Goal: Find specific page/section: Find specific page/section

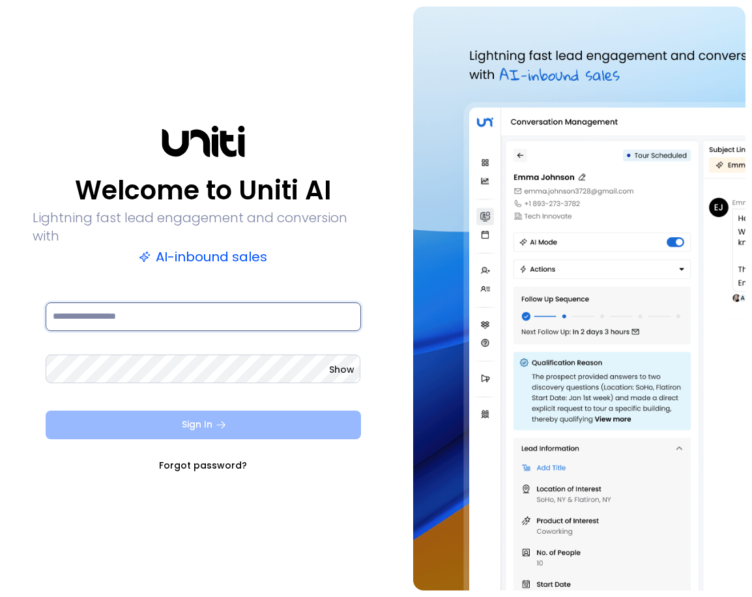
type input "**********"
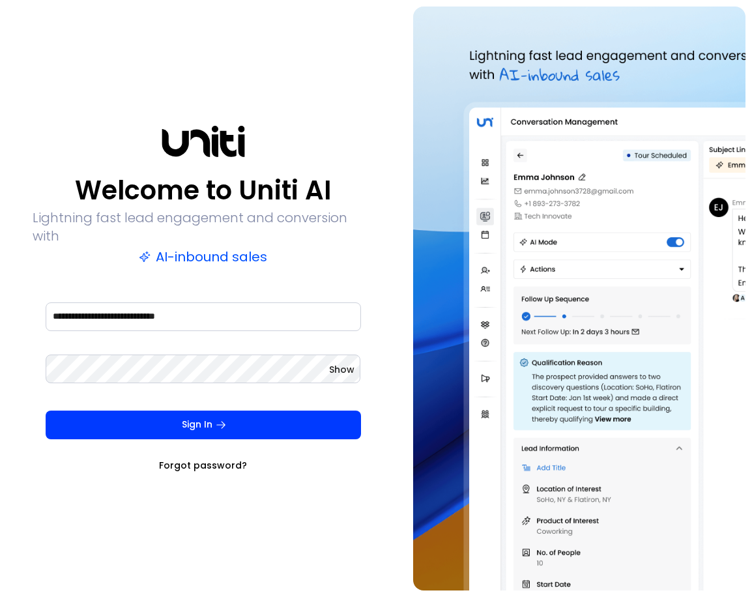
drag, startPoint x: 175, startPoint y: 417, endPoint x: 386, endPoint y: 434, distance: 211.8
click at [176, 416] on button "Sign In" at bounding box center [203, 424] width 315 height 29
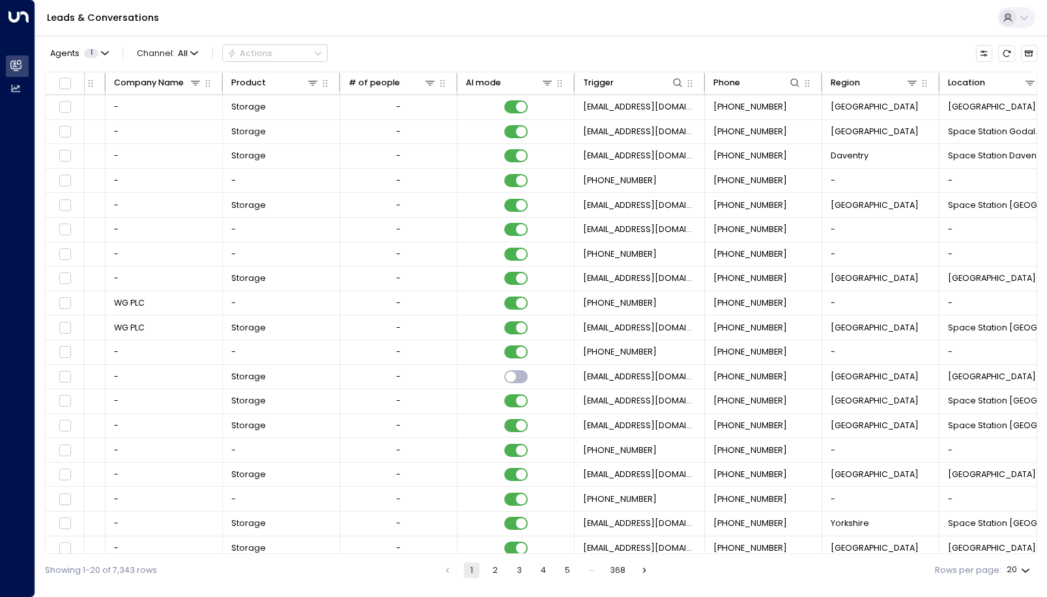
scroll to position [0, 487]
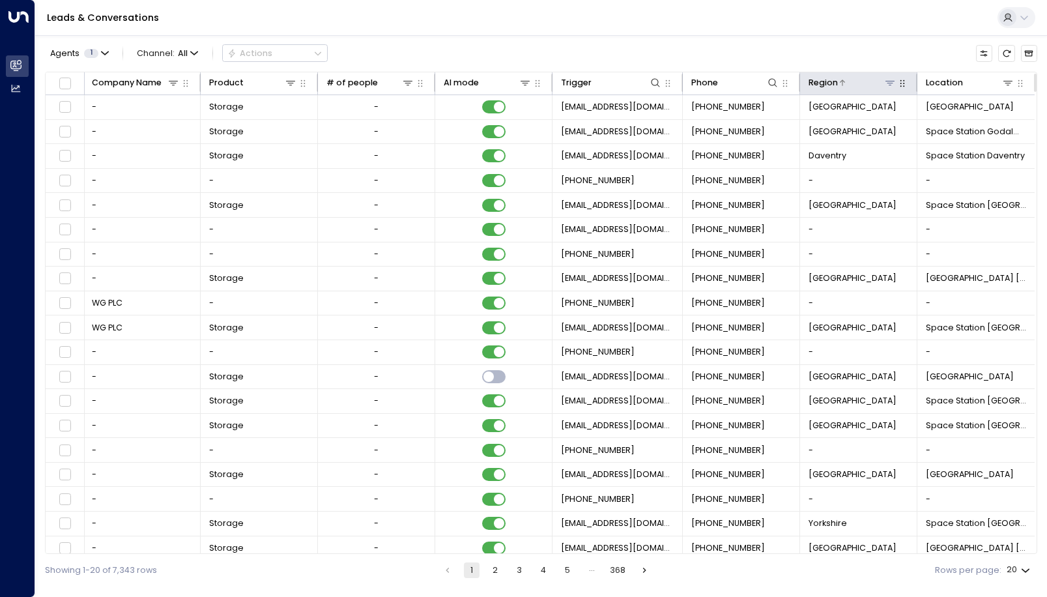
click at [751, 87] on icon at bounding box center [890, 83] width 10 height 10
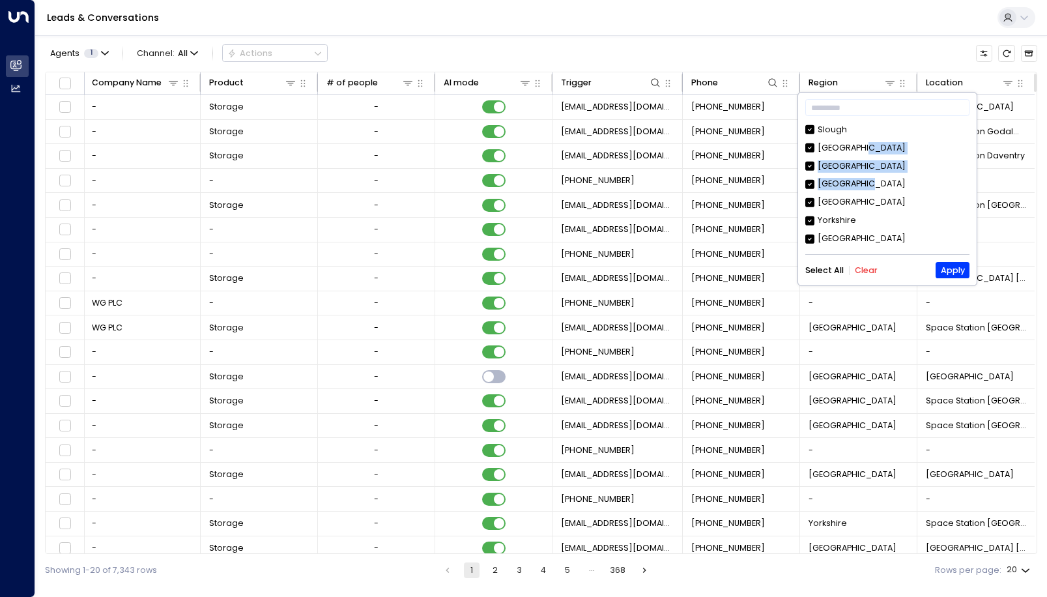
drag, startPoint x: 964, startPoint y: 155, endPoint x: 968, endPoint y: 182, distance: 27.0
click at [751, 182] on div "Slough [GEOGRAPHIC_DATA] [GEOGRAPHIC_DATA] [GEOGRAPHIC_DATA] [GEOGRAPHIC_DATA] …" at bounding box center [887, 185] width 164 height 123
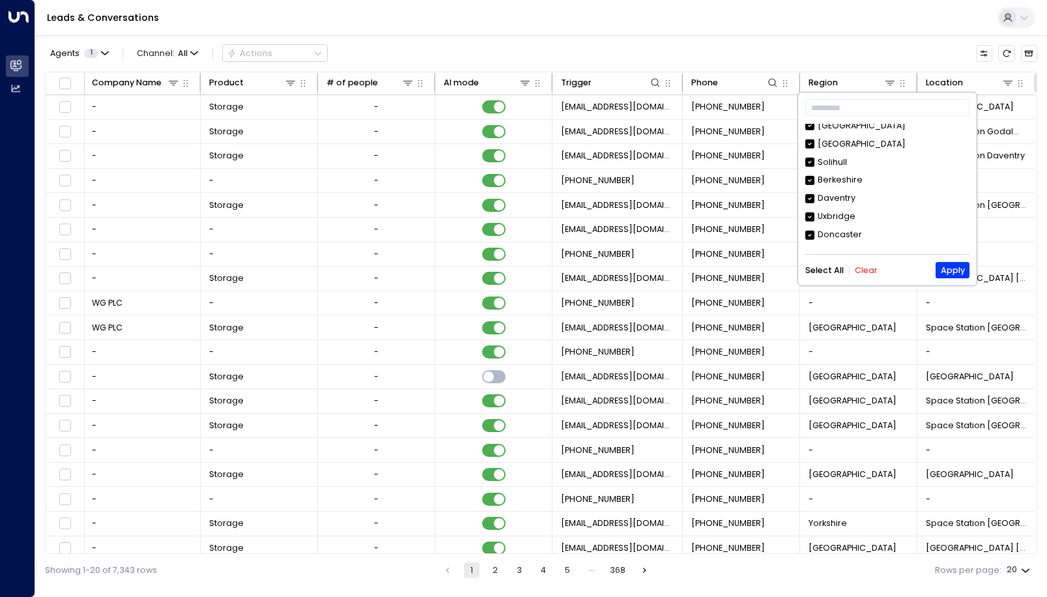
scroll to position [180, 0]
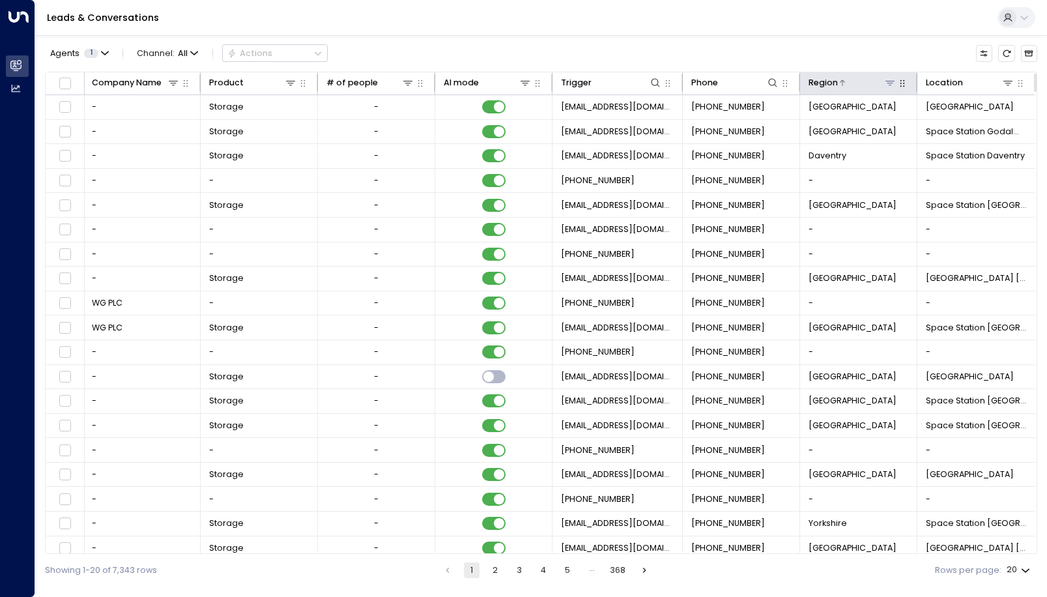
click at [751, 87] on div "Region" at bounding box center [822, 83] width 29 height 14
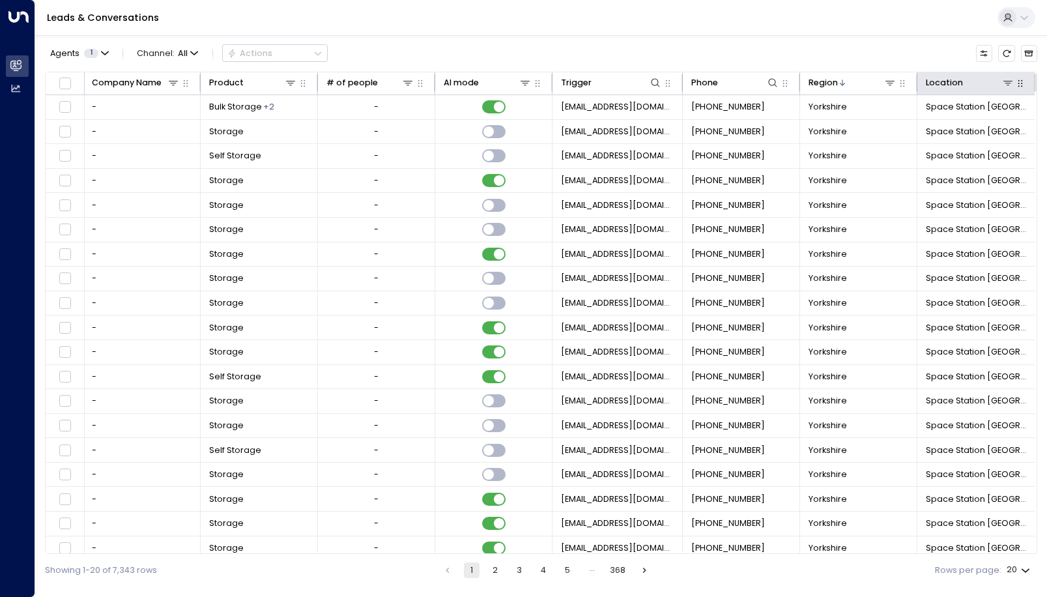
click at [751, 83] on icon at bounding box center [1007, 83] width 9 height 5
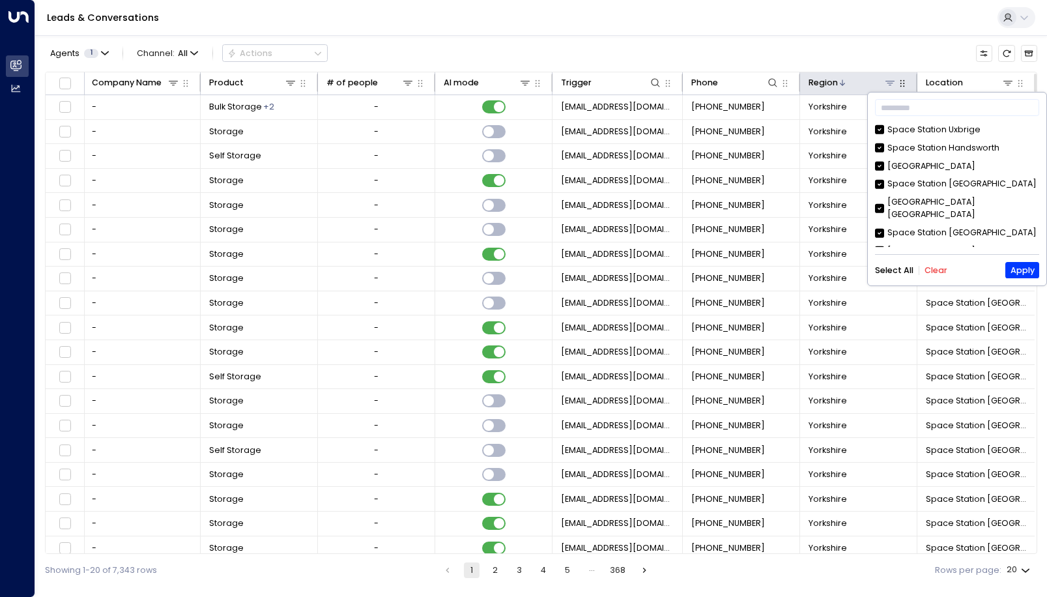
click at [751, 82] on icon at bounding box center [842, 83] width 8 height 8
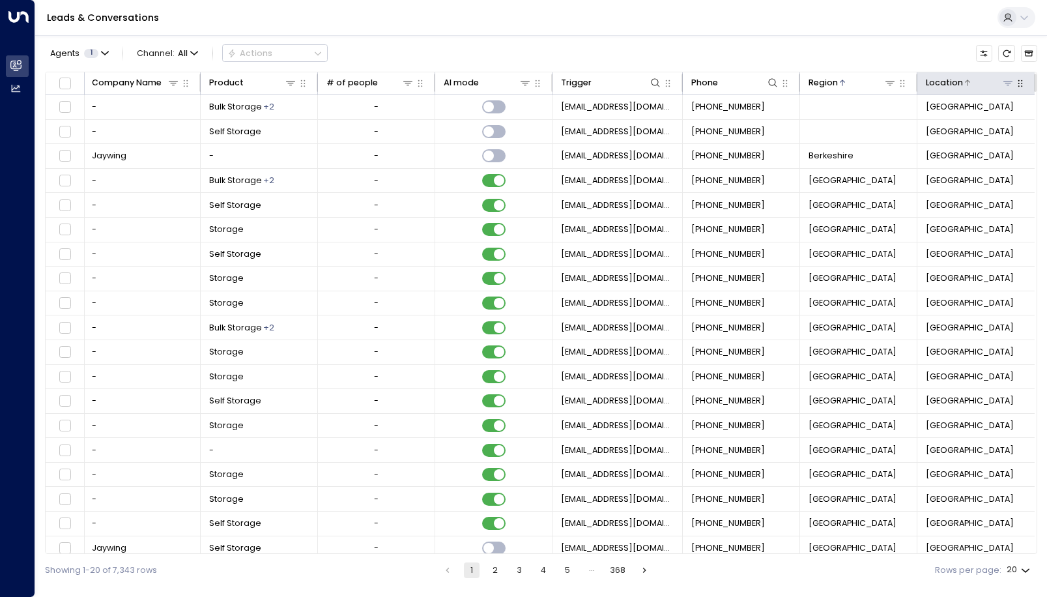
click at [751, 79] on div at bounding box center [989, 82] width 52 height 13
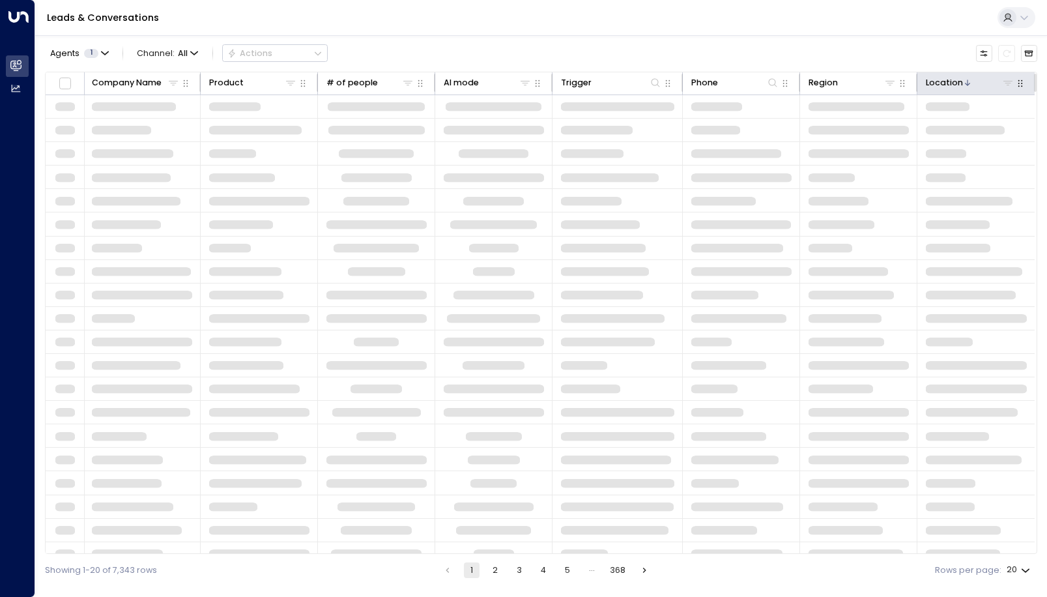
click at [751, 84] on div "Location" at bounding box center [944, 83] width 37 height 14
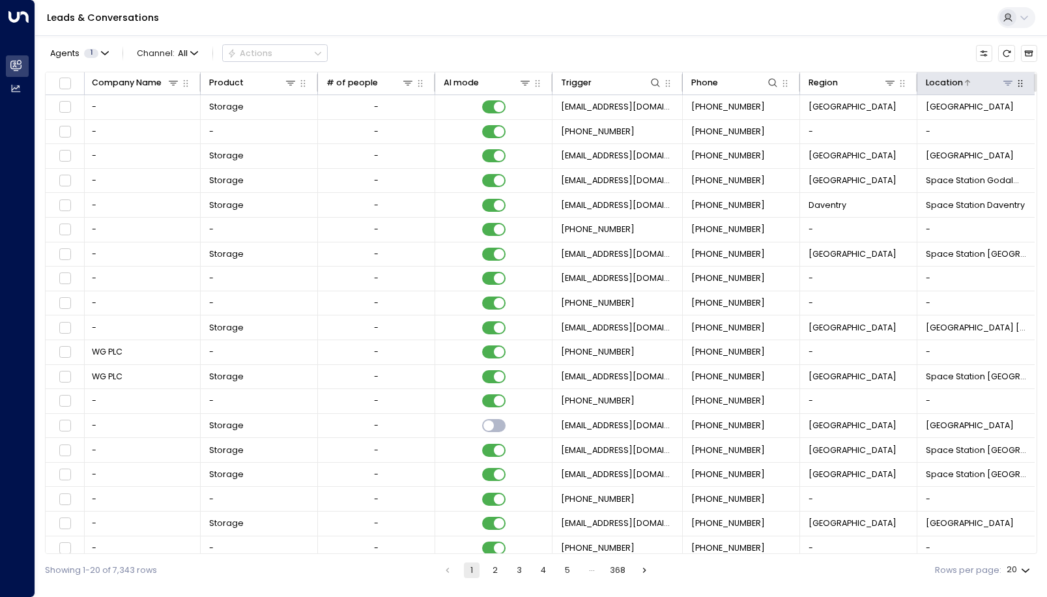
click at [751, 83] on icon at bounding box center [1007, 83] width 10 height 10
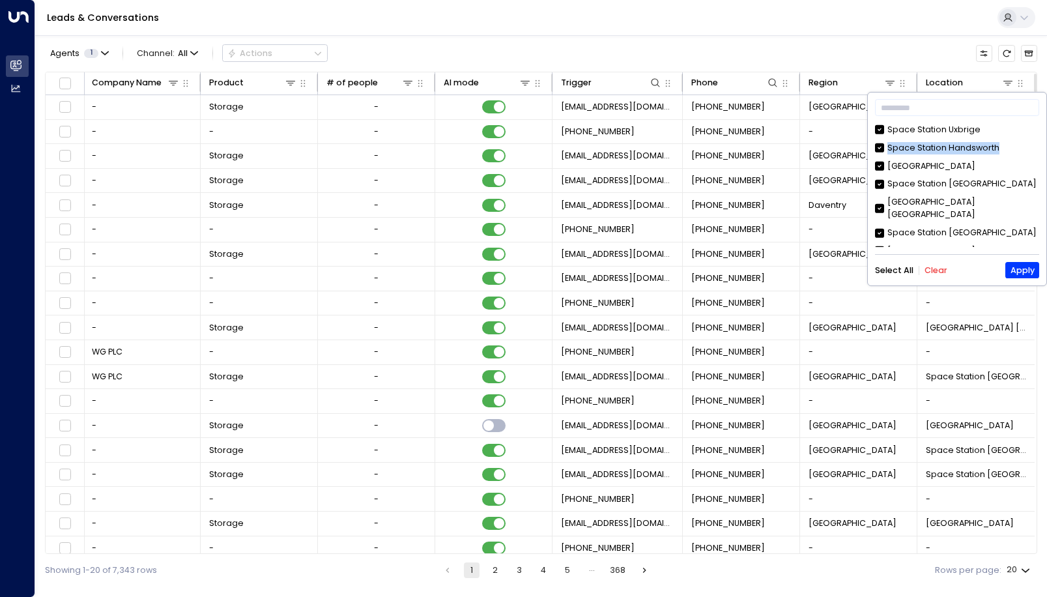
drag, startPoint x: 1040, startPoint y: 136, endPoint x: 1032, endPoint y: 141, distance: 9.4
click at [751, 141] on div "​ Space Station [GEOGRAPHIC_DATA] [GEOGRAPHIC_DATA] [GEOGRAPHIC_DATA] [GEOGRAPH…" at bounding box center [957, 188] width 178 height 193
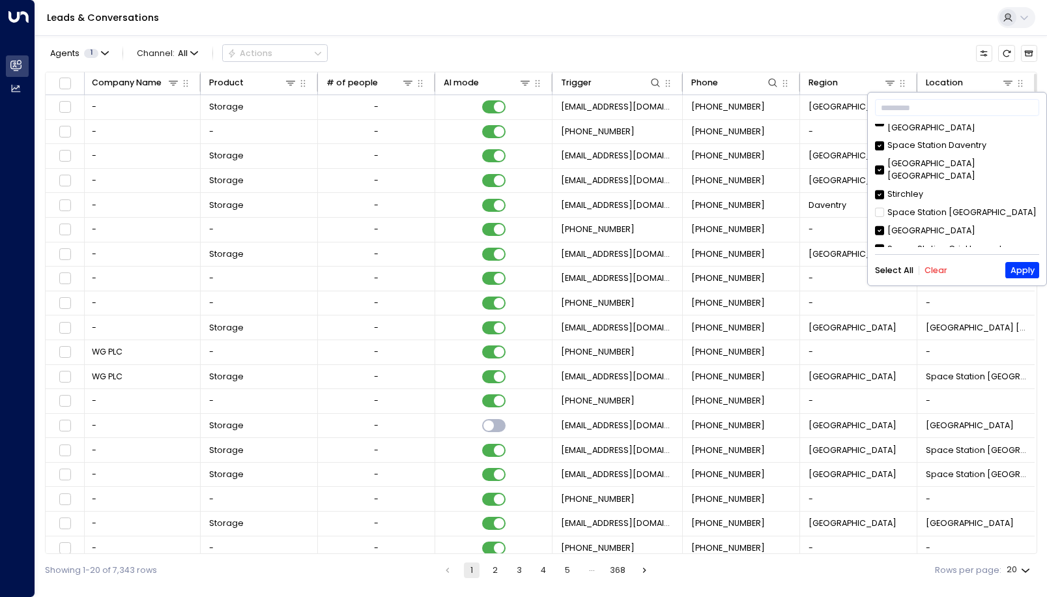
click at [751, 266] on button "Clear" at bounding box center [935, 270] width 23 height 9
click at [751, 272] on button "Apply" at bounding box center [1021, 270] width 33 height 16
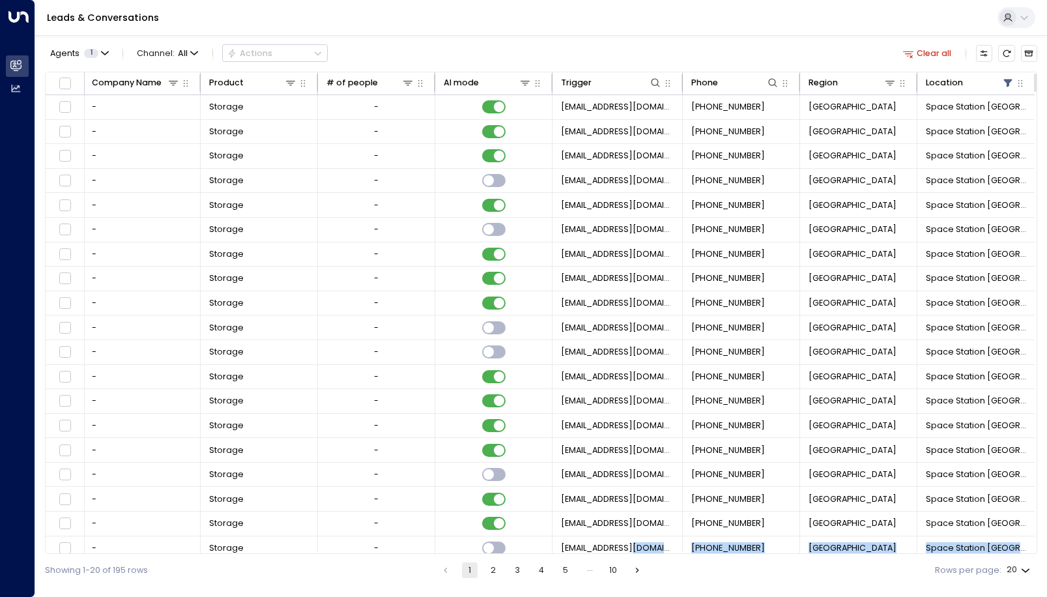
scroll to position [35, 487]
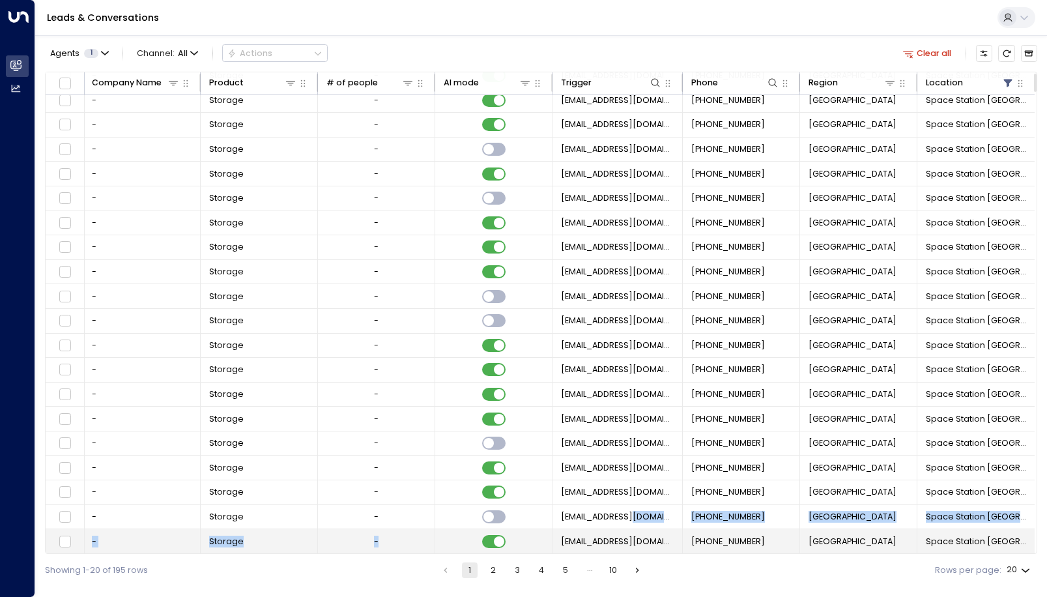
drag, startPoint x: 630, startPoint y: 550, endPoint x: 382, endPoint y: 543, distance: 247.6
click at [382, 543] on tbody "Generic User 1 [EMAIL_ADDRESS][DOMAIN_NAME] about 3 hours ago • Replied - Stora…" at bounding box center [298, 309] width 1472 height 490
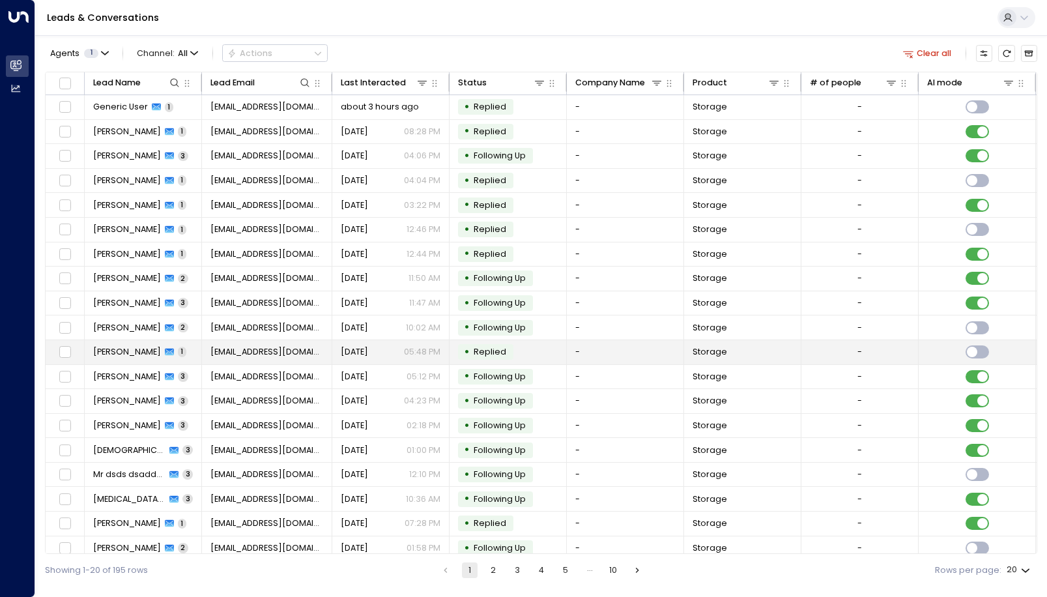
scroll to position [35, 0]
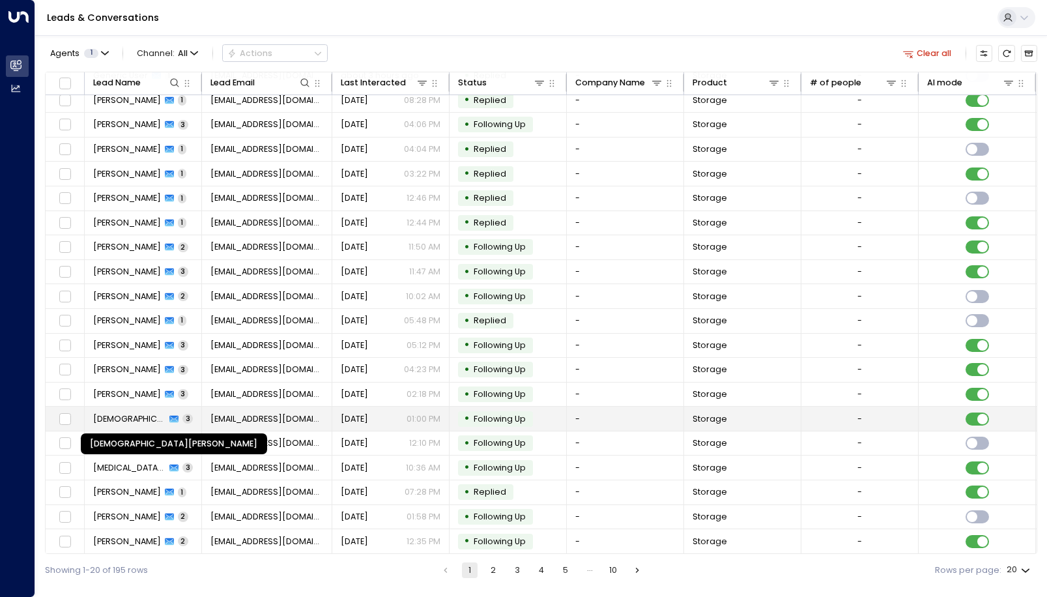
click at [147, 417] on span "[DEMOGRAPHIC_DATA][PERSON_NAME]" at bounding box center [129, 419] width 73 height 12
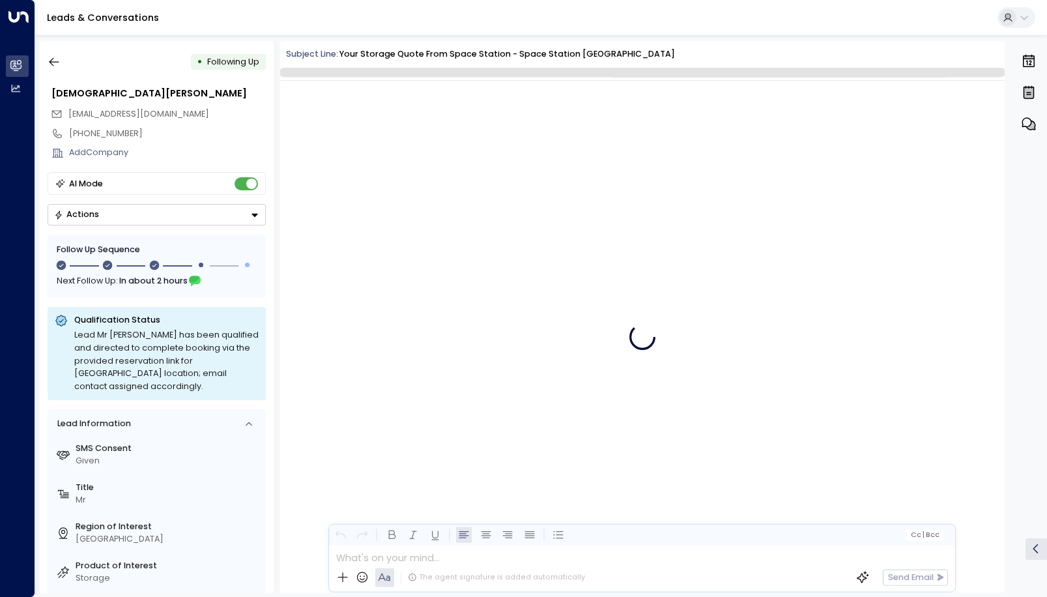
scroll to position [1216, 0]
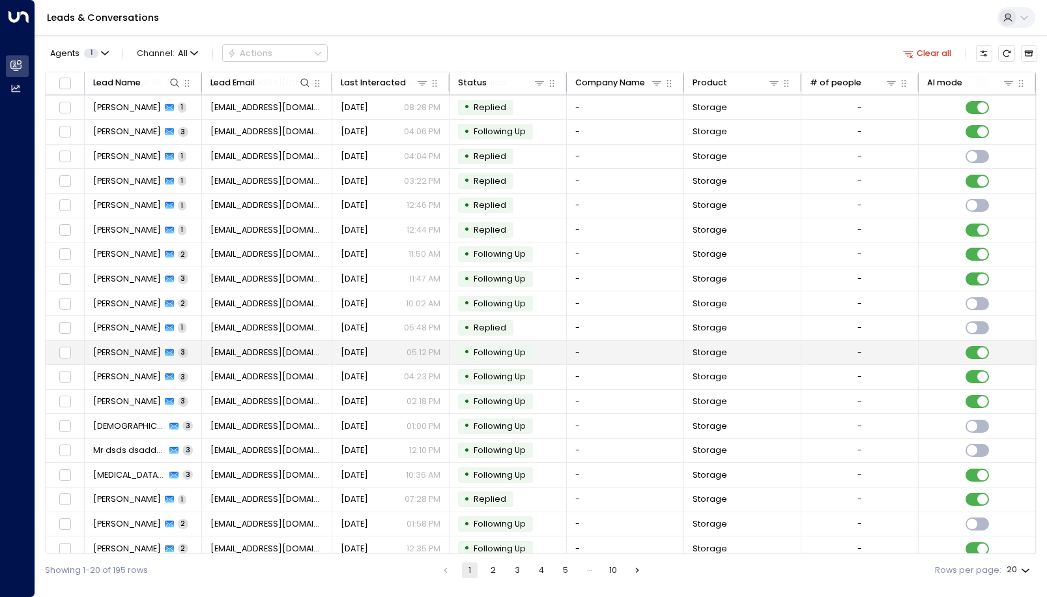
scroll to position [35, 0]
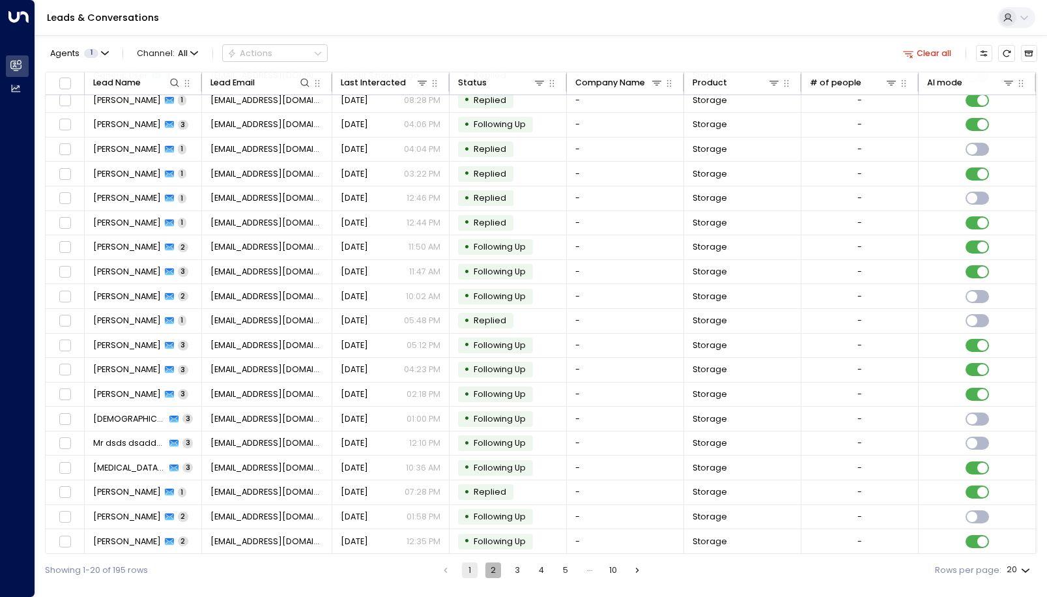
click at [489, 573] on button "2" at bounding box center [493, 570] width 16 height 16
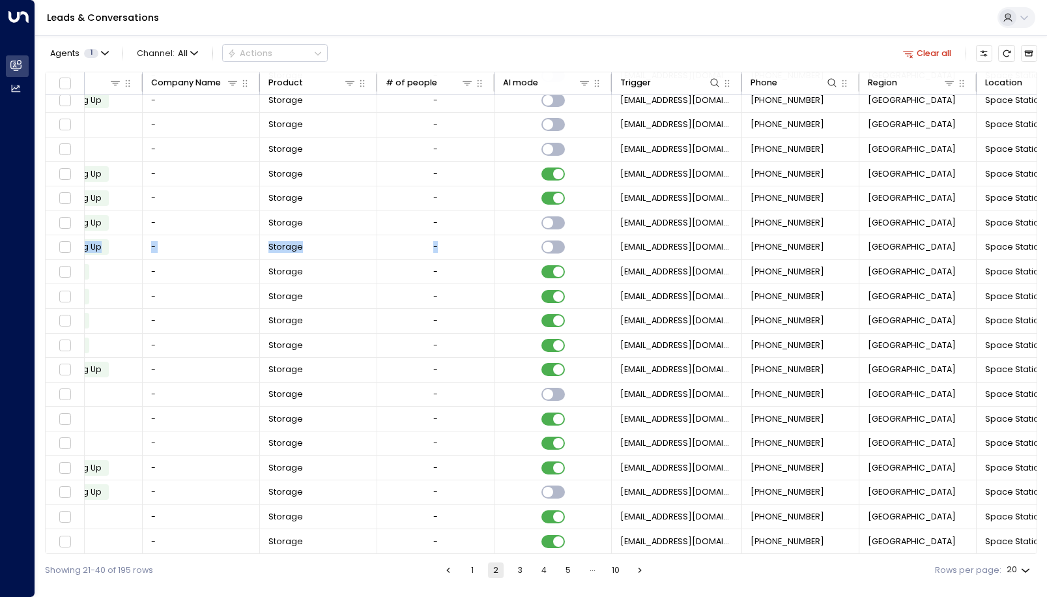
scroll to position [35, 487]
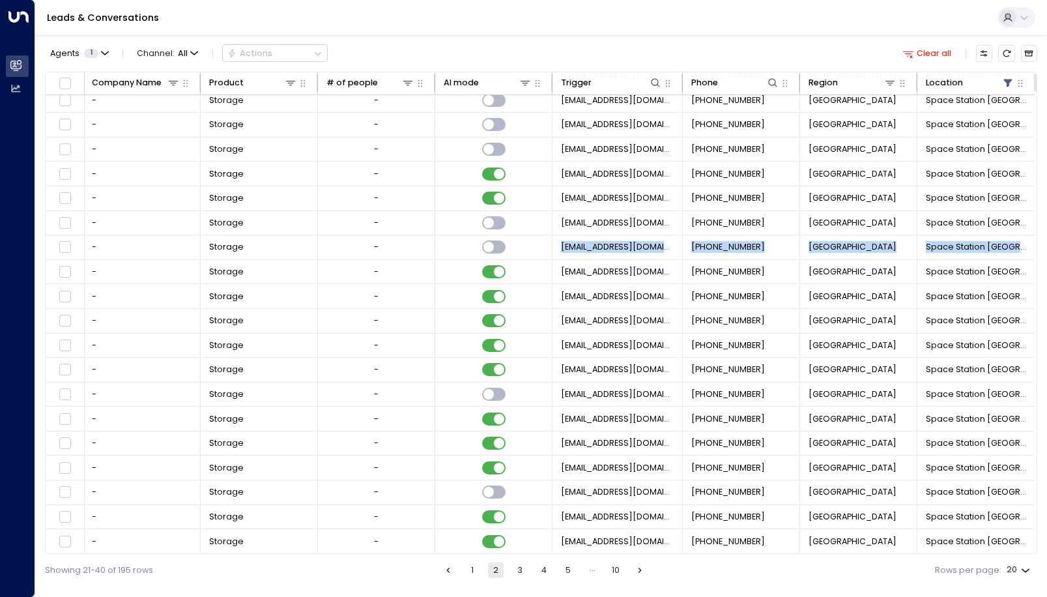
click at [751, 237] on div "Agents 1 Channel: All Actions Clear all Lead Name Lead Email Last Interacted St…" at bounding box center [541, 310] width 1012 height 551
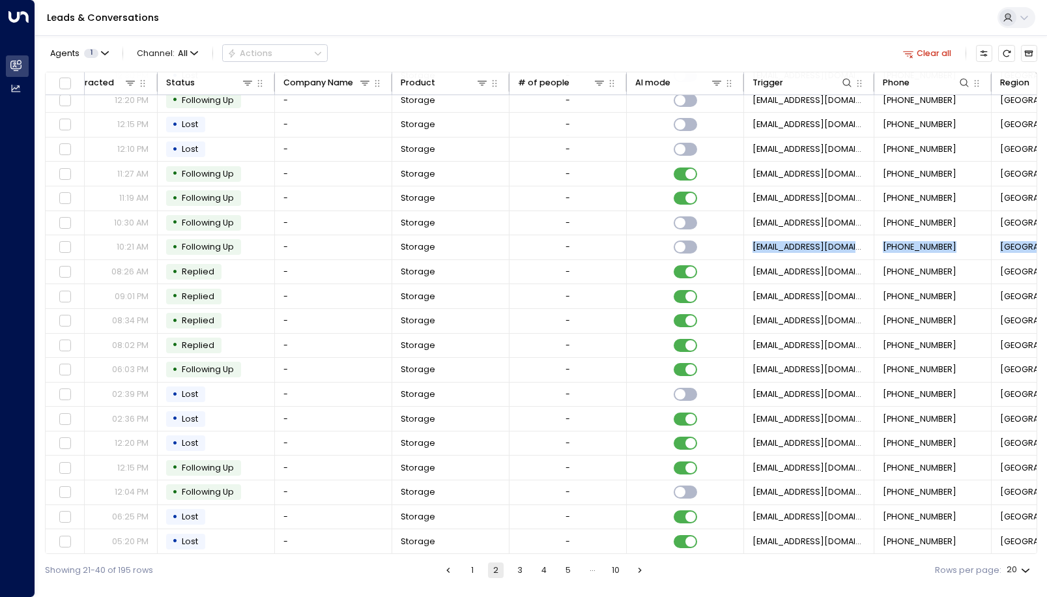
scroll to position [35, 0]
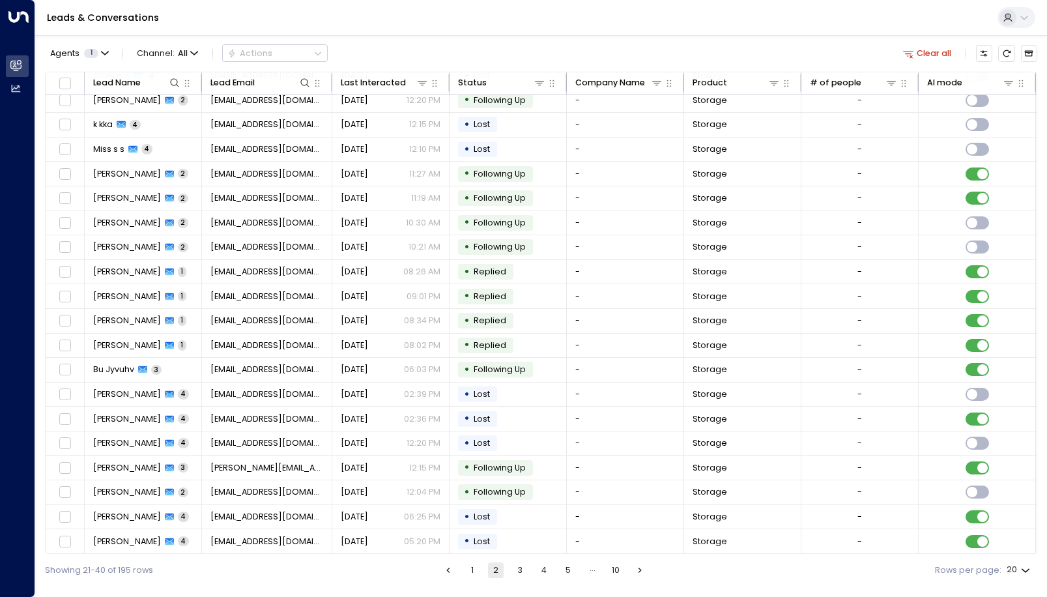
click at [518, 570] on button "3" at bounding box center [520, 570] width 16 height 16
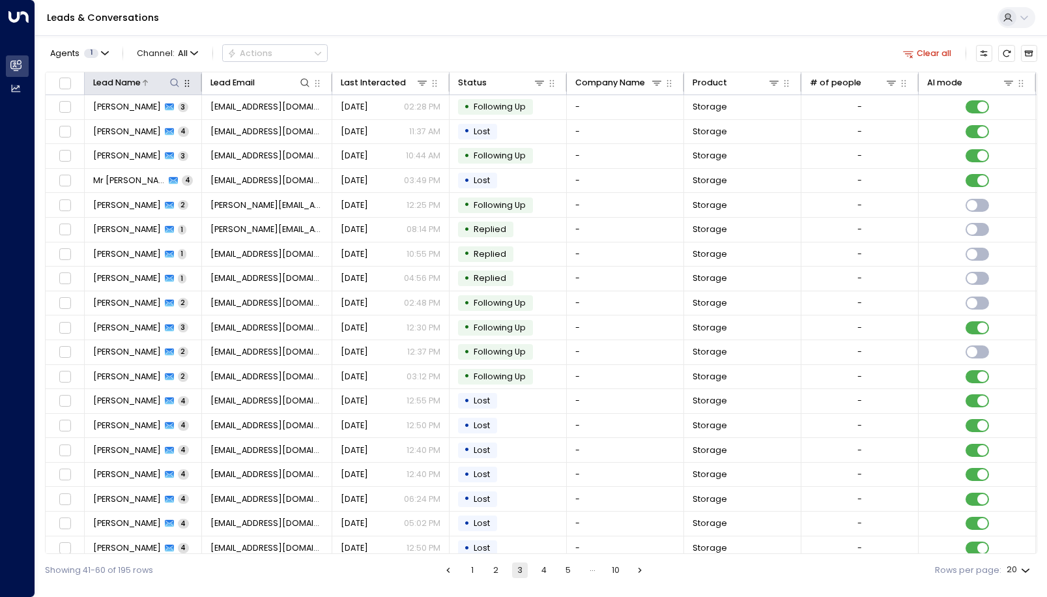
click at [174, 81] on icon at bounding box center [174, 83] width 10 height 10
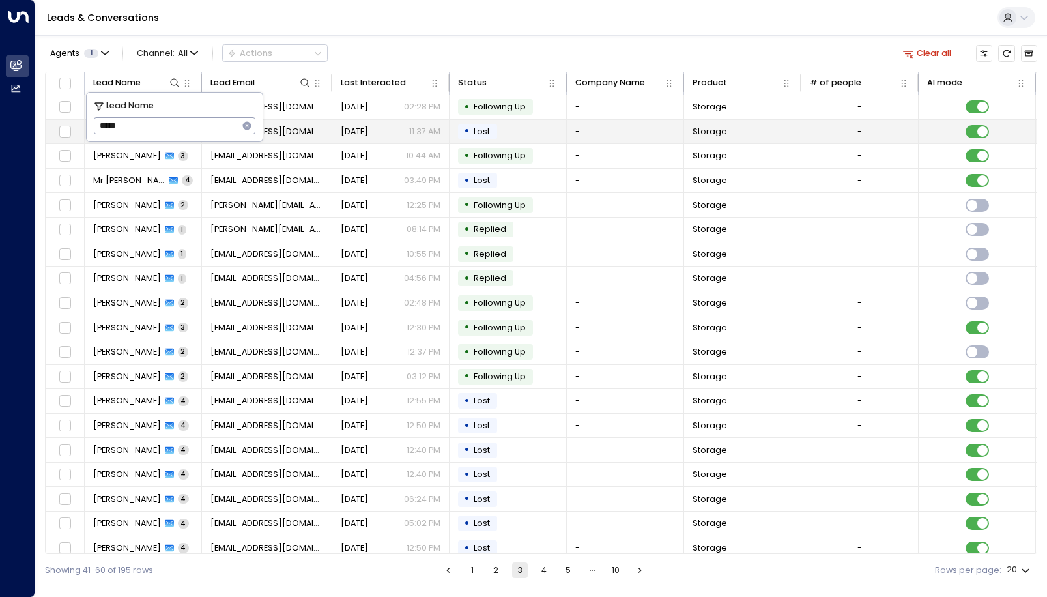
type input "*****"
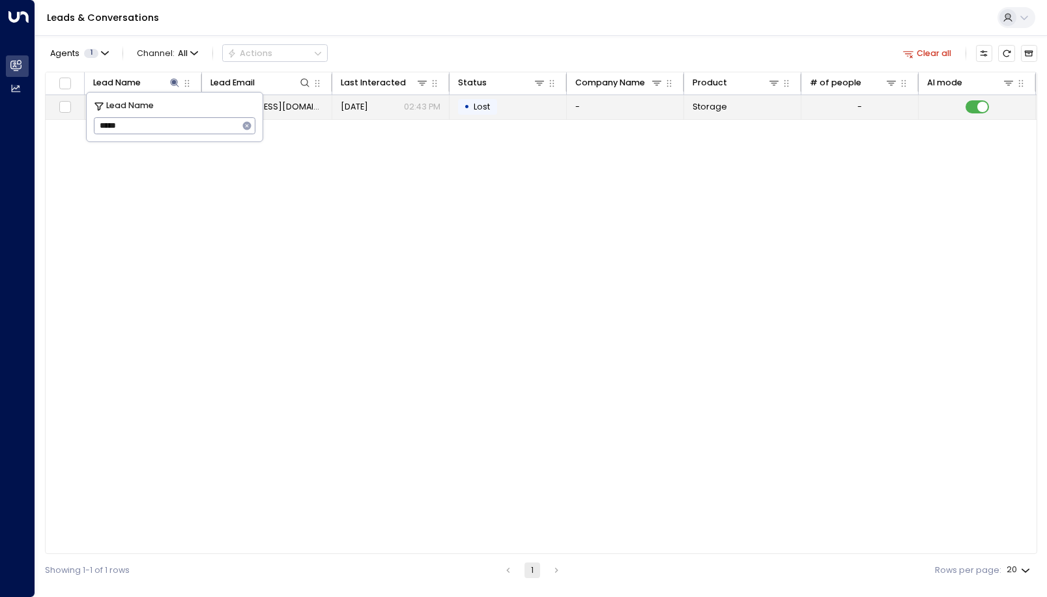
click at [321, 113] on td "[EMAIL_ADDRESS][DOMAIN_NAME]" at bounding box center [267, 107] width 130 height 24
